Goal: Task Accomplishment & Management: Use online tool/utility

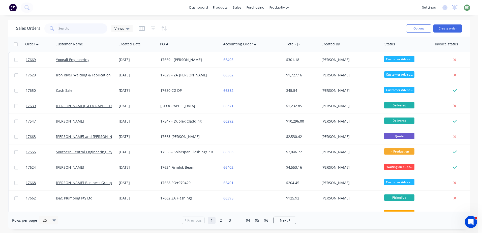
click at [71, 27] on input "text" at bounding box center [83, 28] width 49 height 10
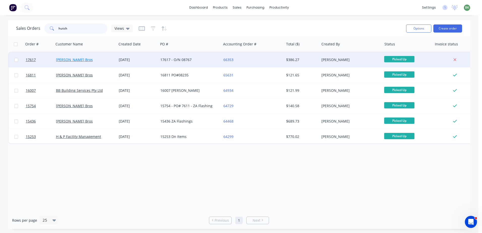
type input "hutch"
click at [72, 58] on link "Hutchins Bros" at bounding box center [74, 59] width 37 height 5
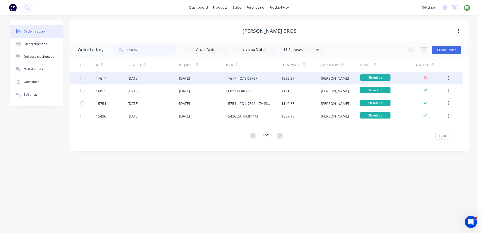
click at [121, 76] on div "17617" at bounding box center [112, 78] width 32 height 13
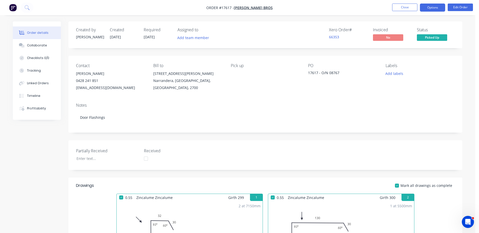
click at [431, 8] on button "Options" at bounding box center [432, 8] width 25 height 8
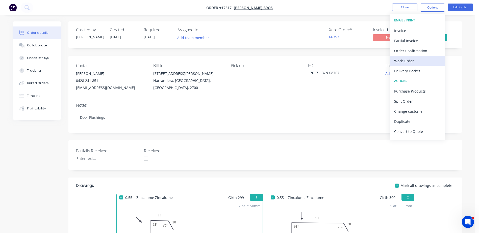
click at [404, 61] on div "Work Order" at bounding box center [417, 60] width 46 height 7
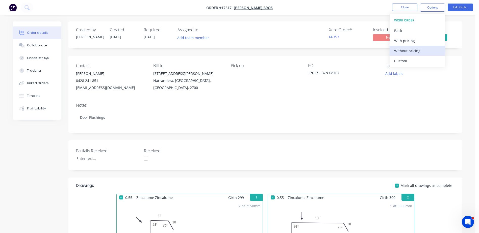
click at [405, 52] on div "Without pricing" at bounding box center [417, 50] width 46 height 7
